Goal: Task Accomplishment & Management: Manage account settings

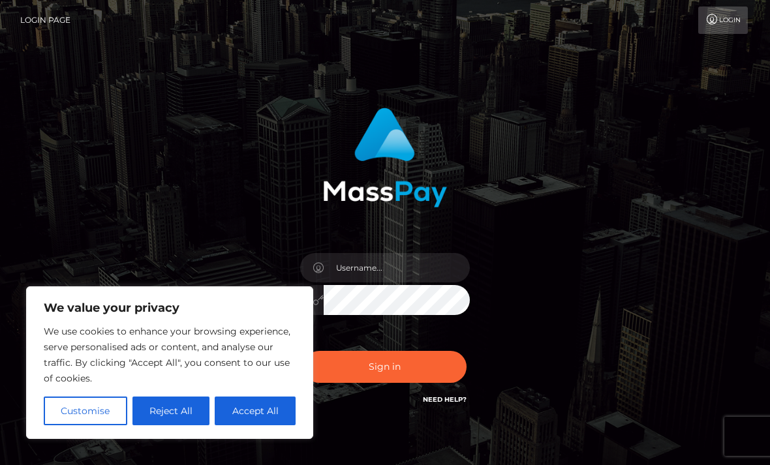
click at [181, 421] on button "Reject All" at bounding box center [171, 411] width 78 height 29
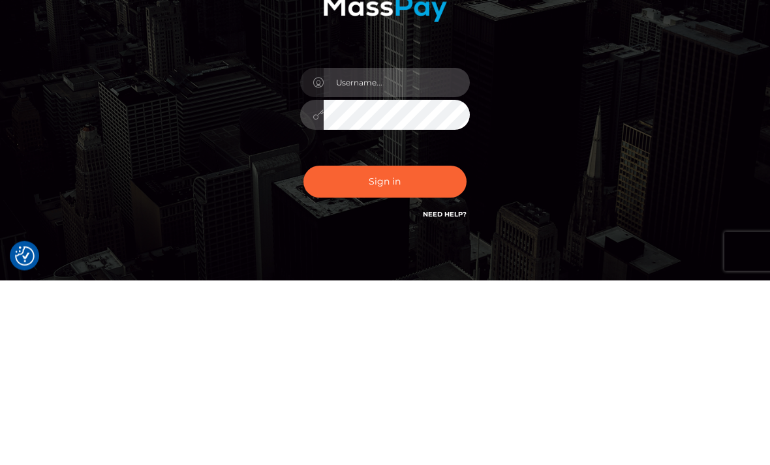
type input "anthonystingl92@yahoo.co.uk"
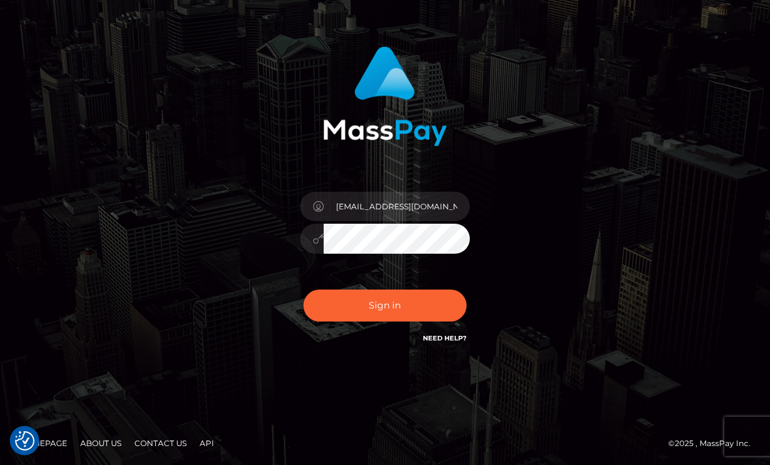
click at [364, 316] on button "Sign in" at bounding box center [384, 306] width 163 height 32
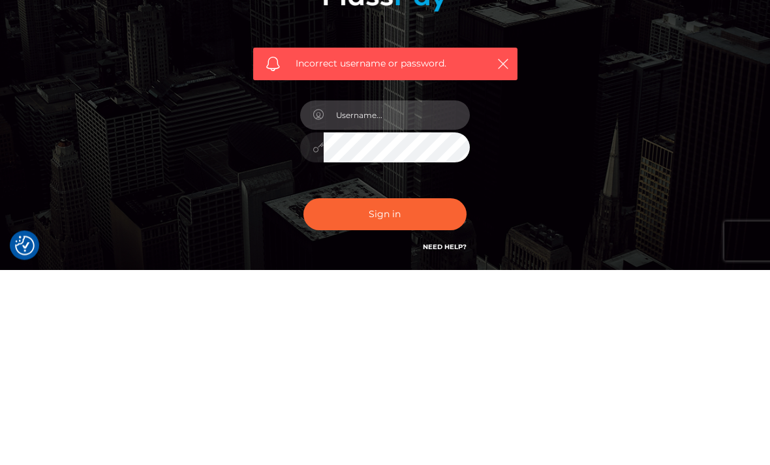
type input "[EMAIL_ADDRESS][DOMAIN_NAME]"
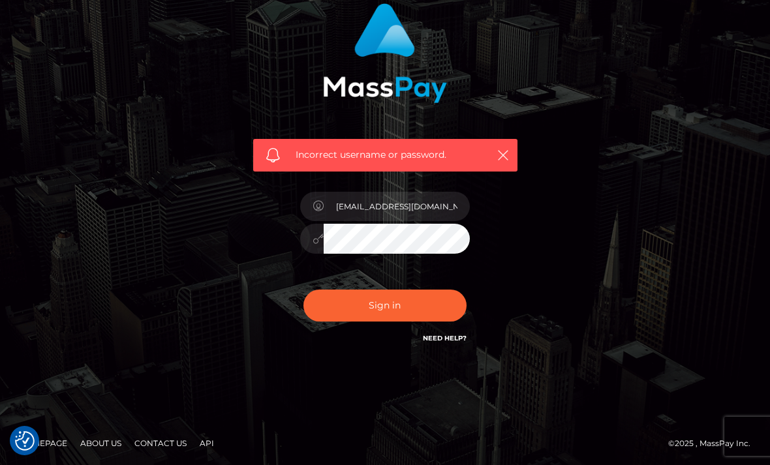
click at [349, 313] on button "Sign in" at bounding box center [384, 306] width 163 height 32
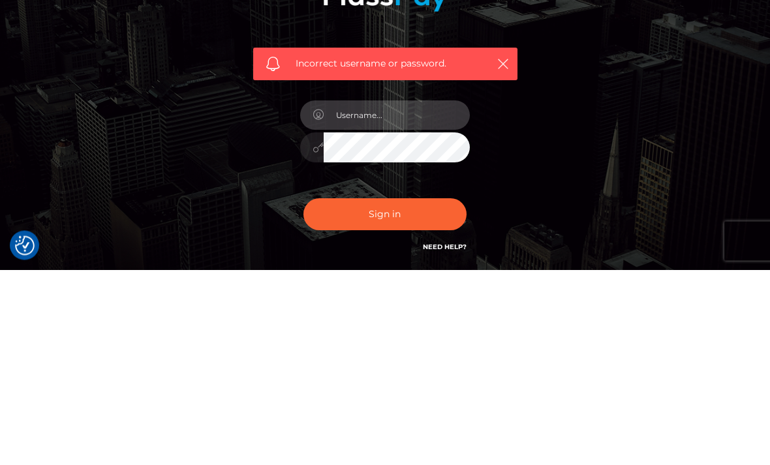
type input "[EMAIL_ADDRESS][DOMAIN_NAME]"
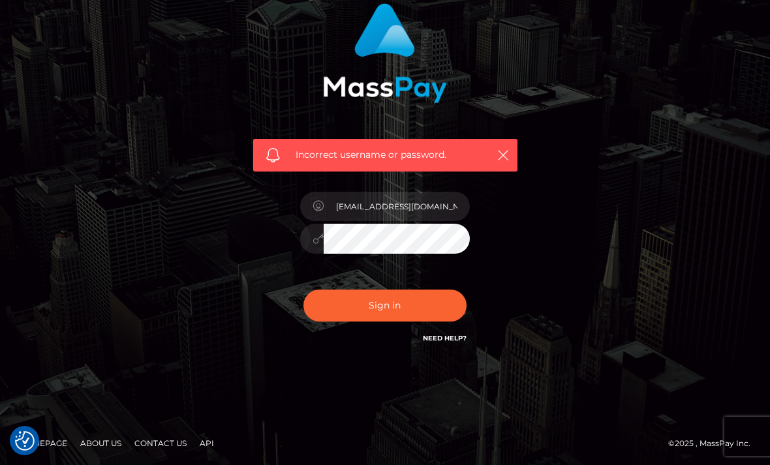
click at [420, 308] on button "Sign in" at bounding box center [384, 306] width 163 height 32
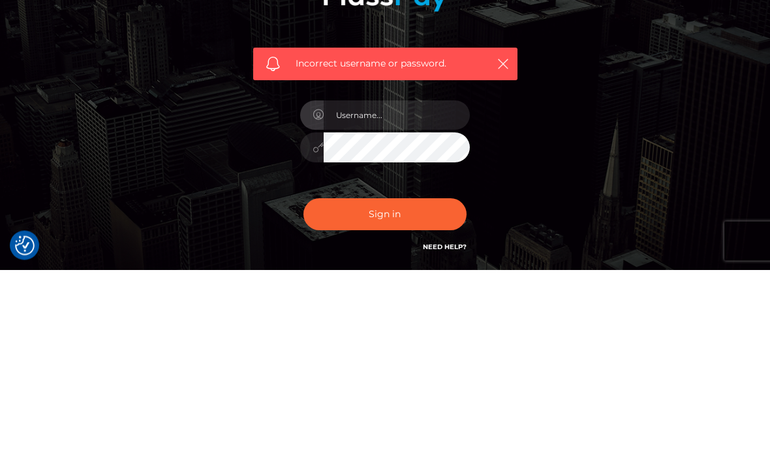
click at [493, 185] on div "Incorrect username or password." at bounding box center [385, 279] width 284 height 362
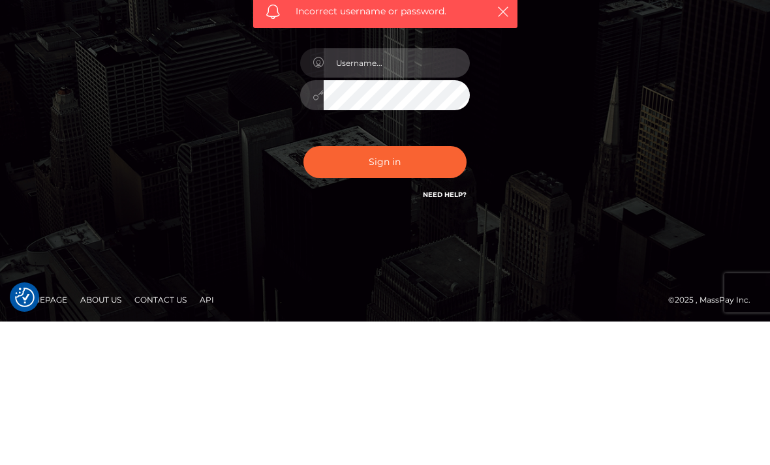
click at [450, 192] on input "text" at bounding box center [397, 206] width 146 height 29
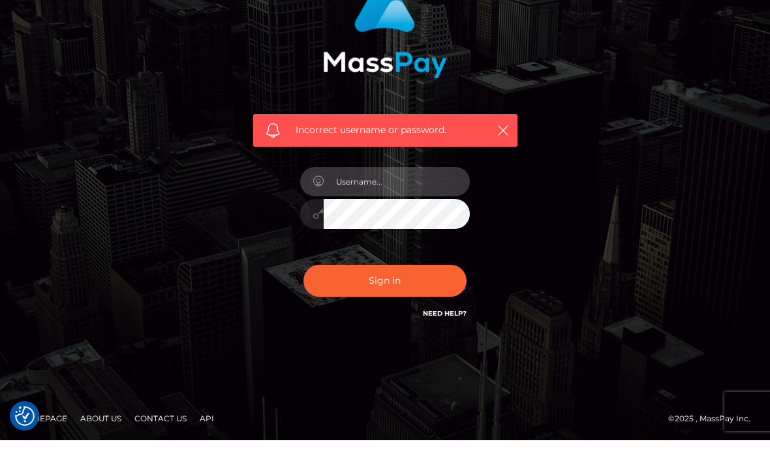
type input "YW50aG9ueXN0aW5nbDkyQHlhaG9vLmNvLnVr"
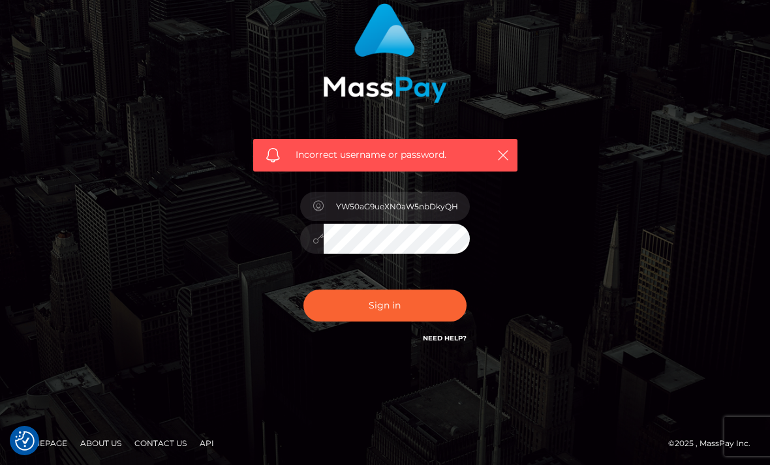
click at [424, 310] on button "Sign in" at bounding box center [384, 306] width 163 height 32
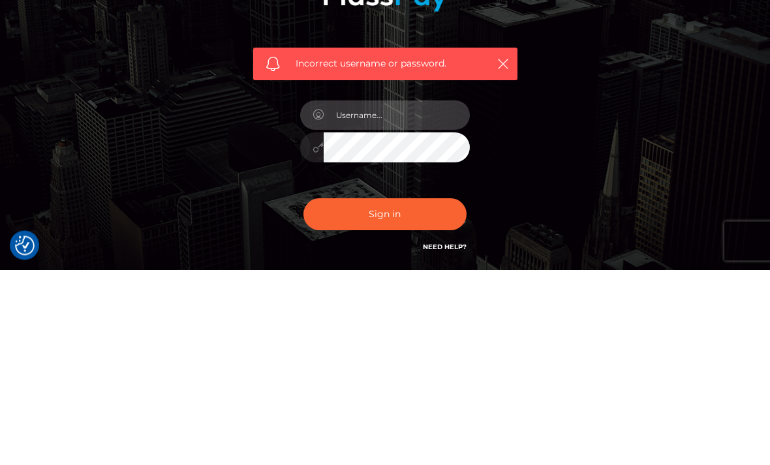
scroll to position [104, 0]
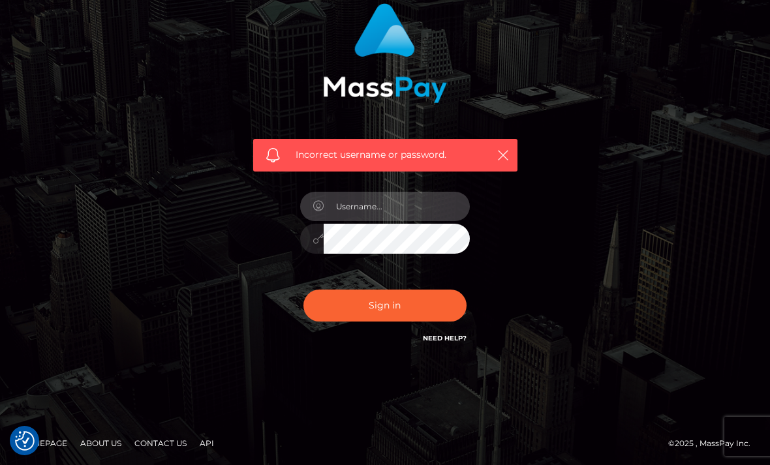
type input "[EMAIL_ADDRESS][DOMAIN_NAME]"
click at [412, 297] on button "Sign in" at bounding box center [384, 306] width 163 height 32
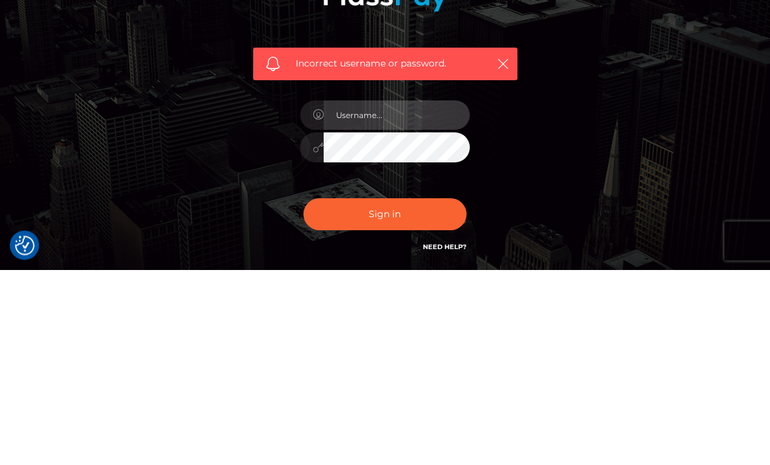
scroll to position [104, 0]
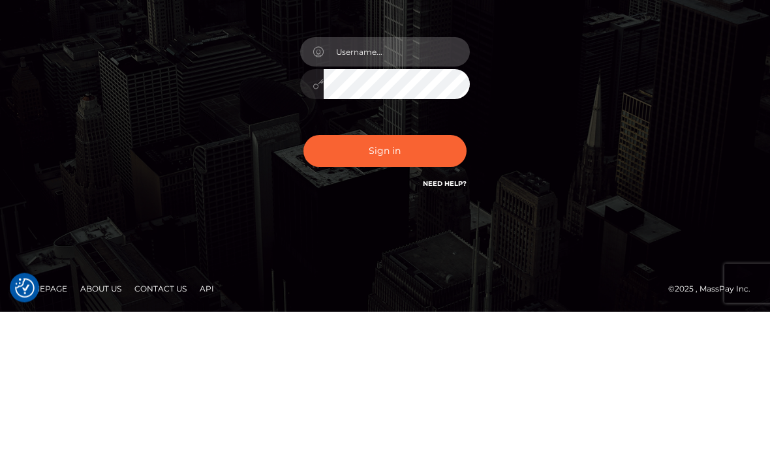
type input "[EMAIL_ADDRESS][DOMAIN_NAME]"
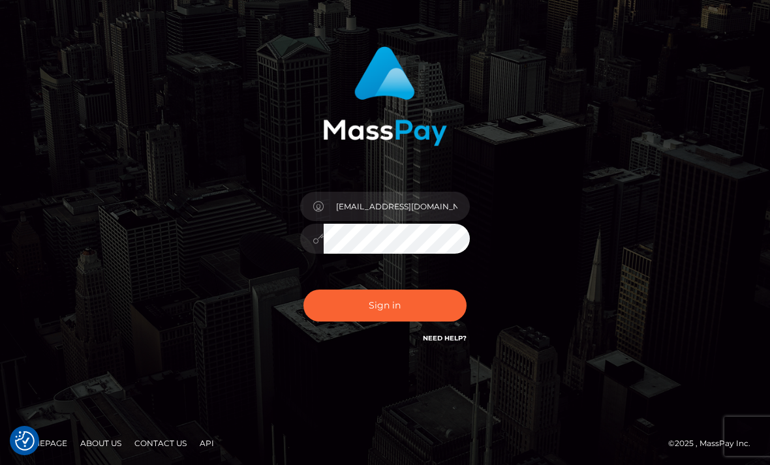
click at [442, 298] on button "Sign in" at bounding box center [384, 306] width 163 height 32
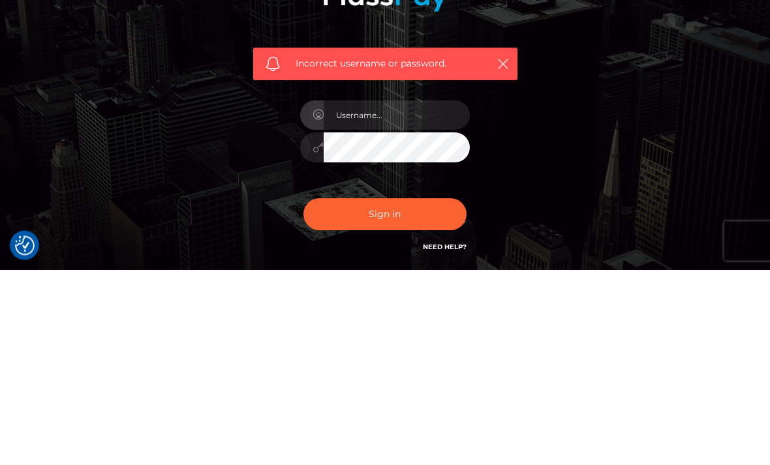
click at [437, 439] on link "Need Help?" at bounding box center [445, 443] width 44 height 8
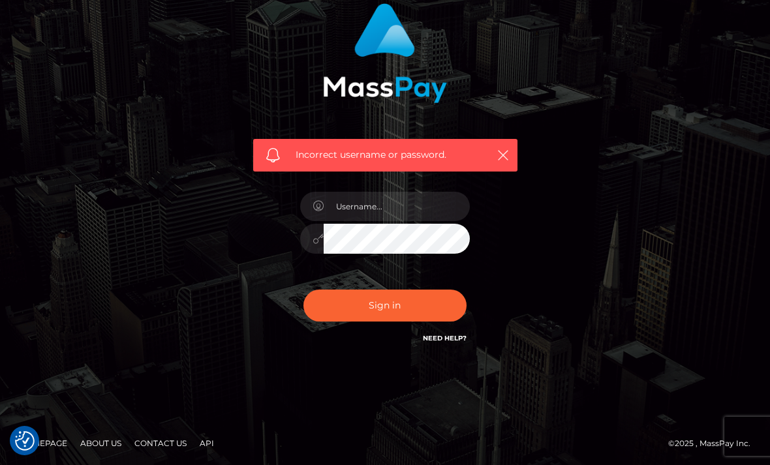
click at [78, 283] on div "Incorrect username or password." at bounding box center [385, 180] width 627 height 375
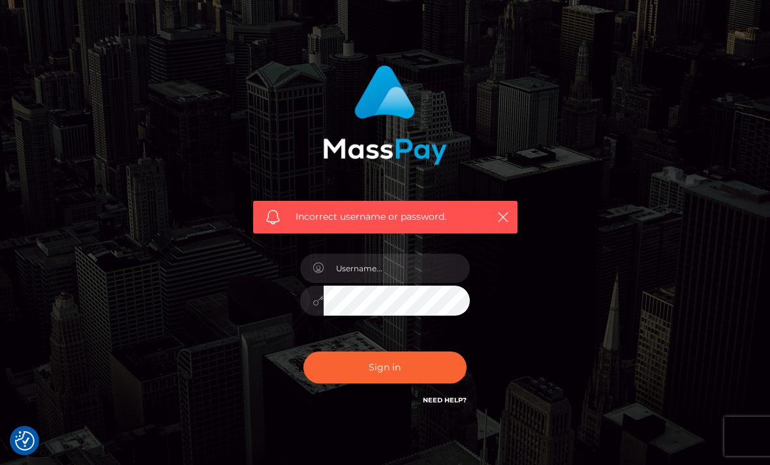
scroll to position [63, 0]
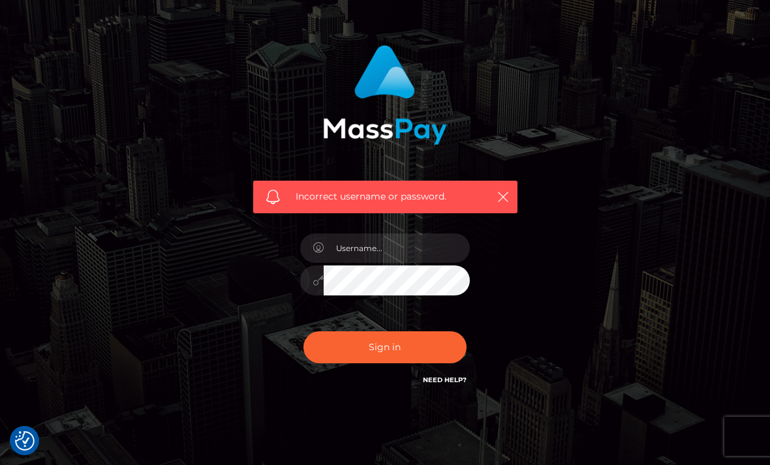
click at [450, 381] on link "Need Help?" at bounding box center [445, 380] width 44 height 8
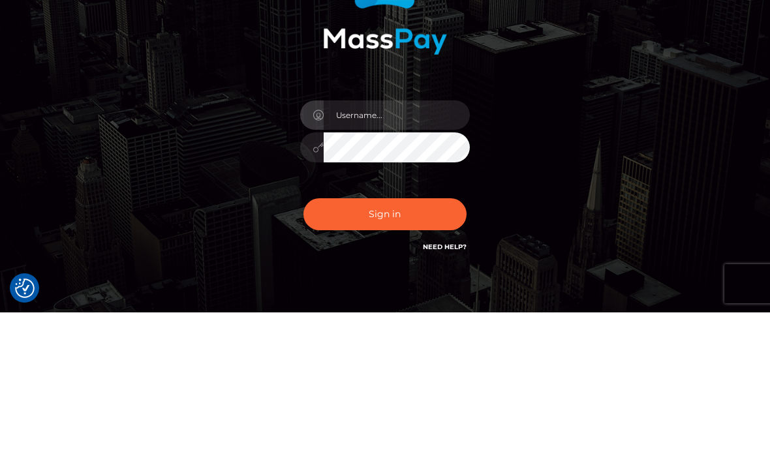
scroll to position [153, 0]
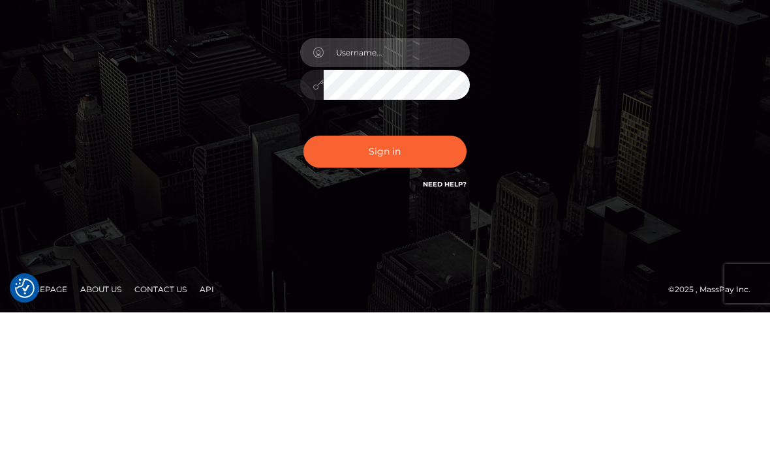
type input "[EMAIL_ADDRESS][DOMAIN_NAME]"
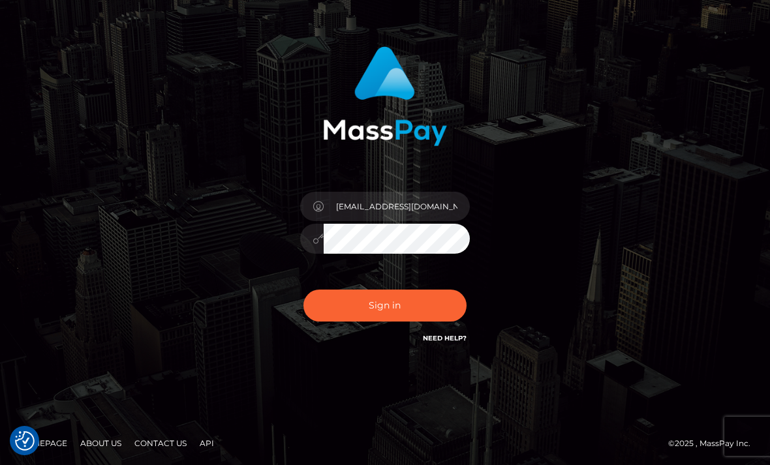
click at [386, 311] on button "Sign in" at bounding box center [384, 306] width 163 height 32
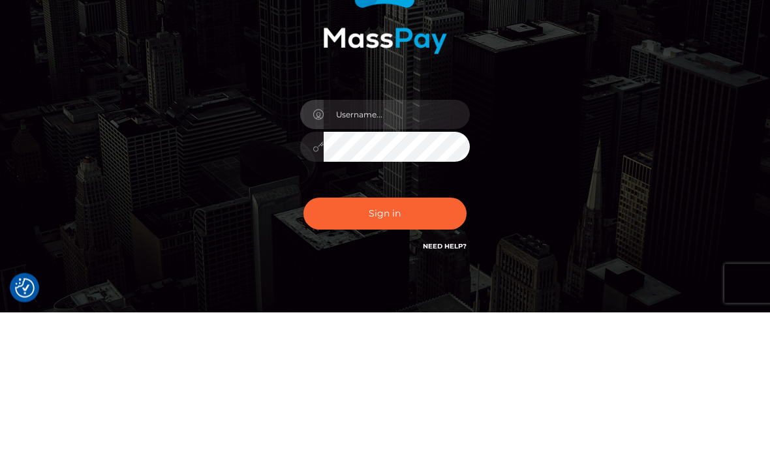
scroll to position [153, 0]
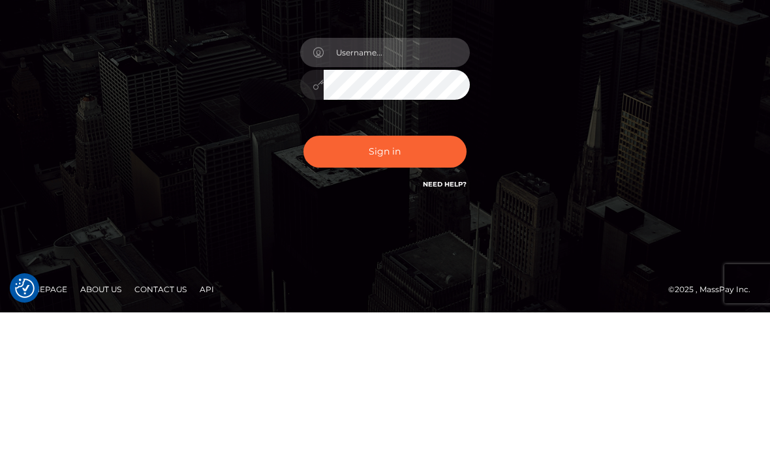
type input "[EMAIL_ADDRESS][DOMAIN_NAME]"
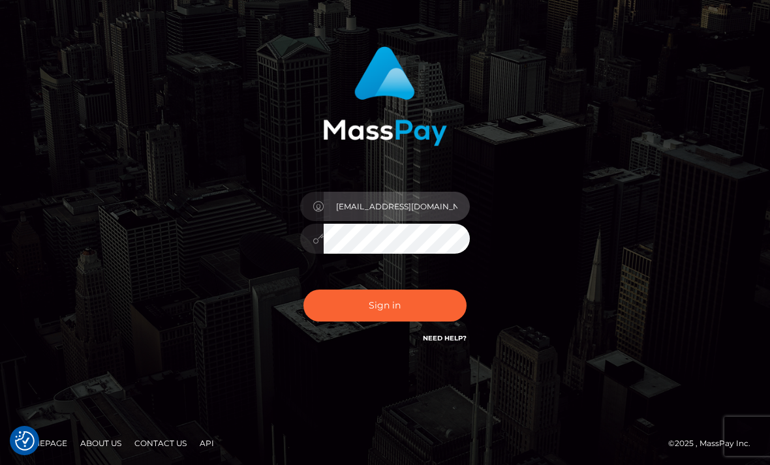
click at [353, 206] on input "[EMAIL_ADDRESS][DOMAIN_NAME]" at bounding box center [397, 206] width 146 height 29
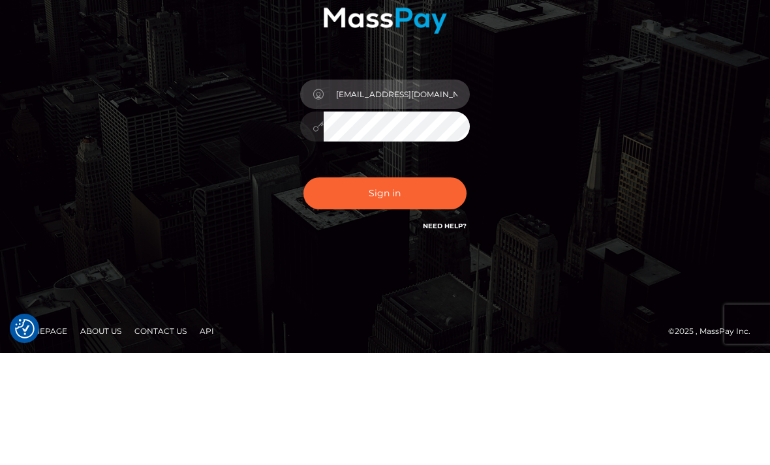
click at [352, 192] on input "[EMAIL_ADDRESS][DOMAIN_NAME]" at bounding box center [397, 206] width 146 height 29
click at [347, 192] on input "[EMAIL_ADDRESS][DOMAIN_NAME]" at bounding box center [397, 206] width 146 height 29
